Goal: Check status: Check status

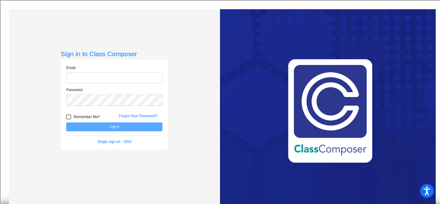
type input "[PERSON_NAME][EMAIL_ADDRESS][PERSON_NAME][DOMAIN_NAME]"
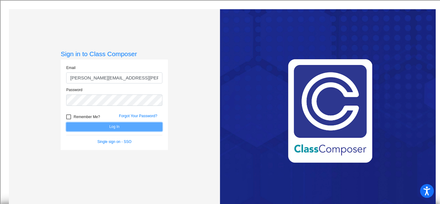
click at [111, 125] on button "Log In" at bounding box center [114, 126] width 96 height 9
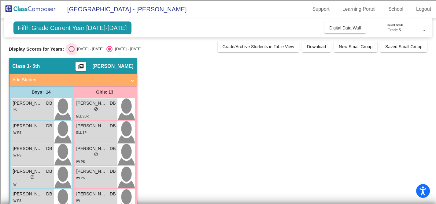
click at [72, 47] on div "Select an option" at bounding box center [72, 49] width 6 height 6
click at [72, 52] on input "[DATE] - [DATE]" at bounding box center [71, 52] width 0 height 0
radio input "true"
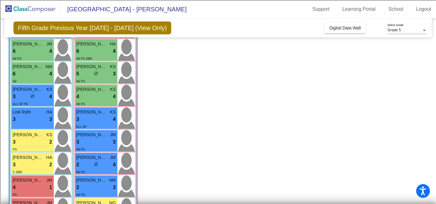
scroll to position [221, 0]
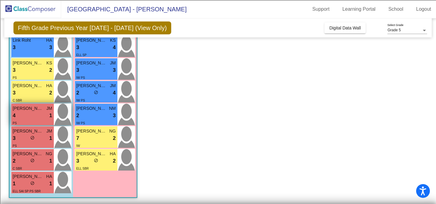
click at [41, 119] on div "4 lock do_not_disturb_alt 1" at bounding box center [32, 115] width 39 height 8
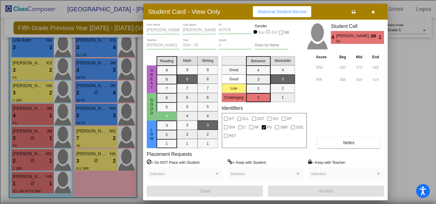
click at [287, 12] on span "Historical Student Record" at bounding box center [282, 11] width 49 height 5
